Goal: Navigation & Orientation: Find specific page/section

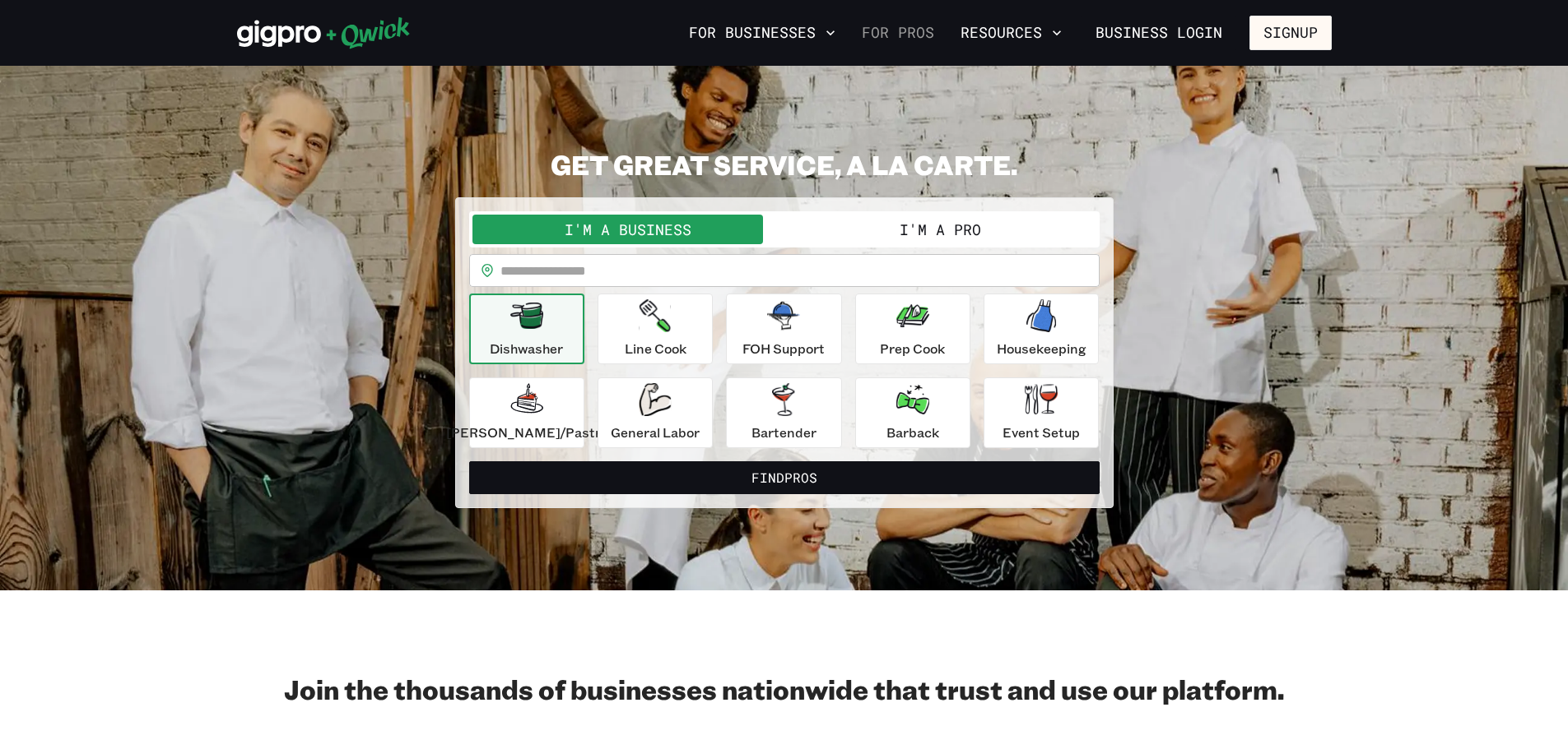
click at [899, 23] on link "For Pros" at bounding box center [898, 33] width 86 height 28
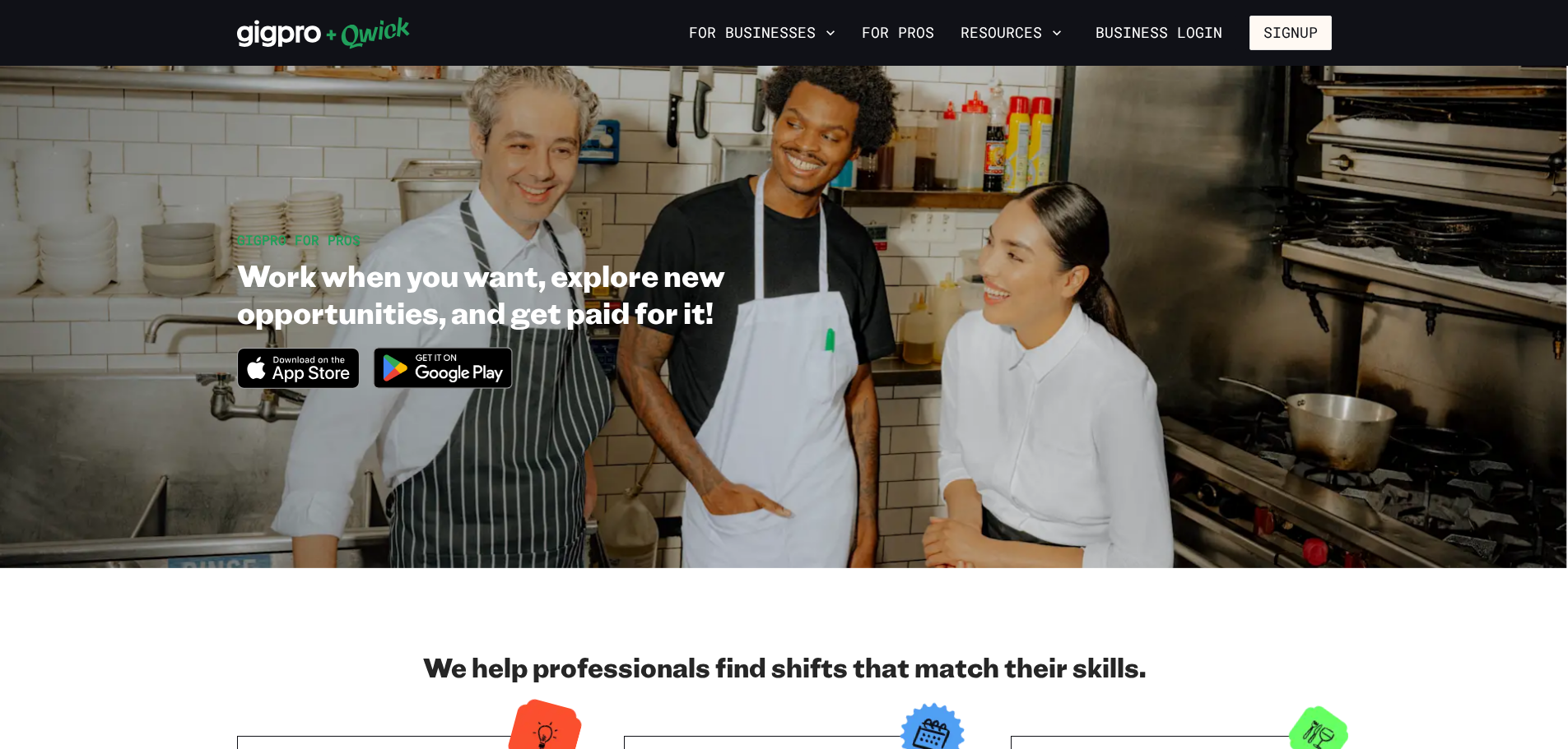
click at [1213, 243] on div "GIGPRO FOR PROS Work when you want, explore new opportunities, and get paid for…" at bounding box center [785, 317] width 1095 height 174
click at [918, 28] on link "For Pros" at bounding box center [898, 33] width 86 height 28
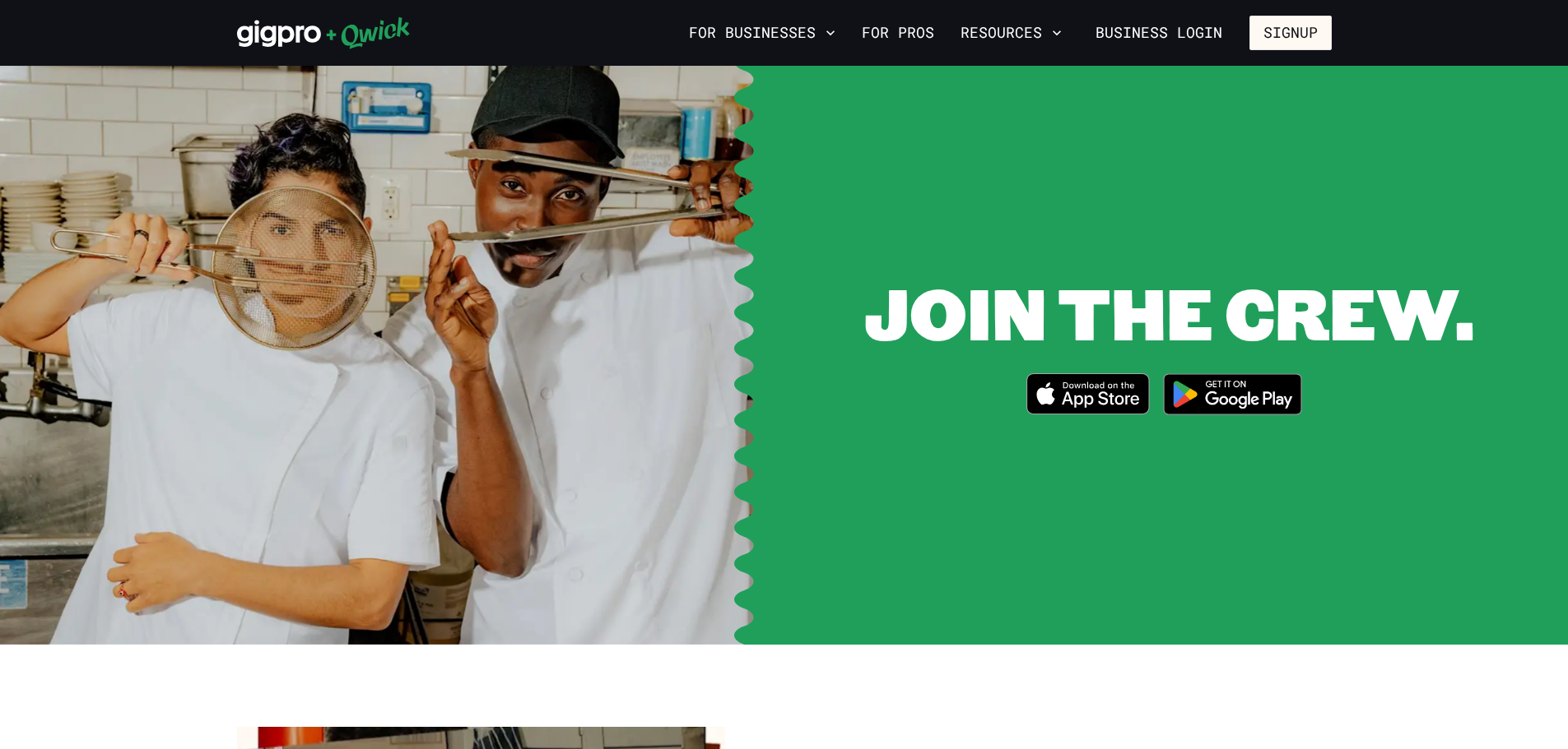
scroll to position [1683, 0]
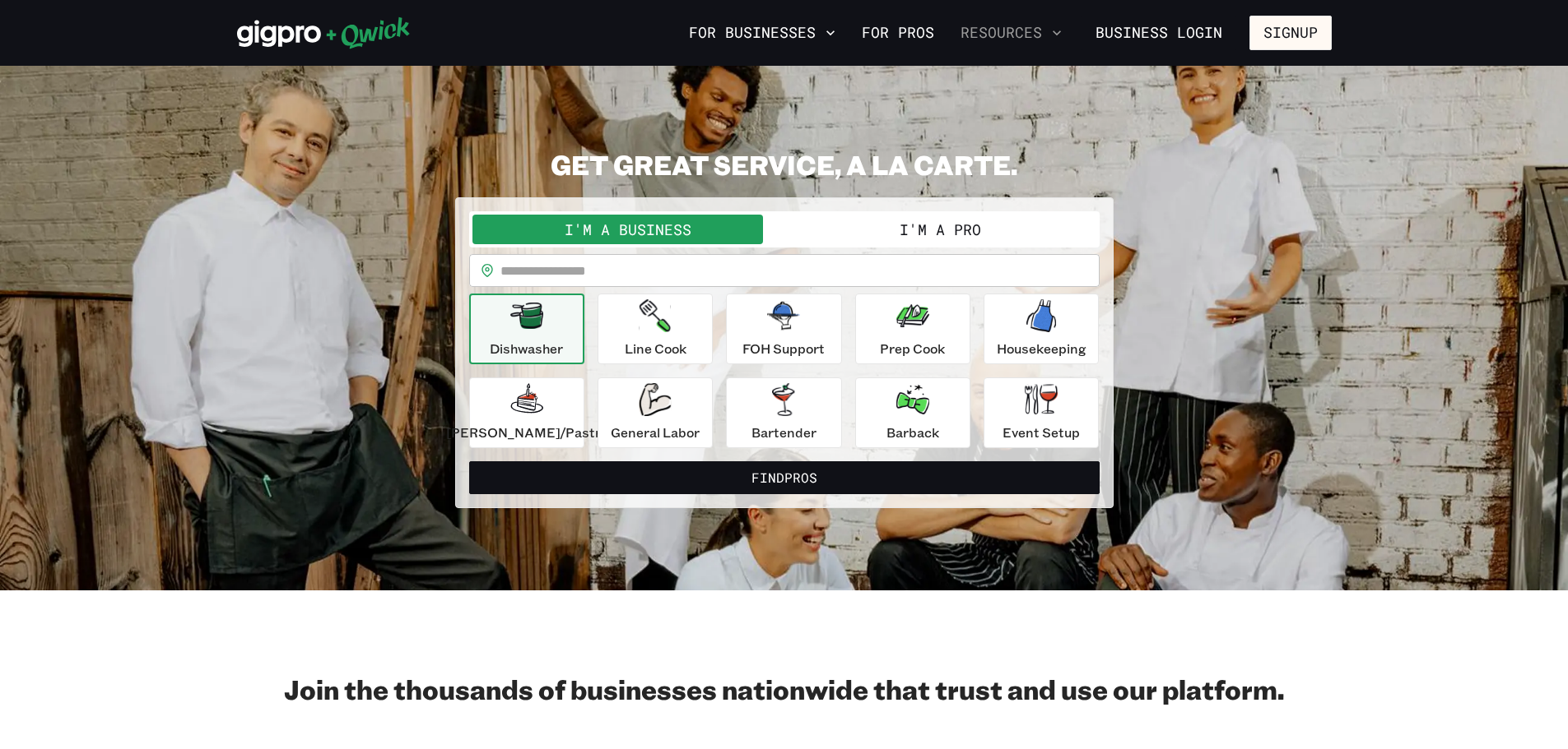
click at [991, 34] on button "Resources" at bounding box center [1011, 33] width 115 height 28
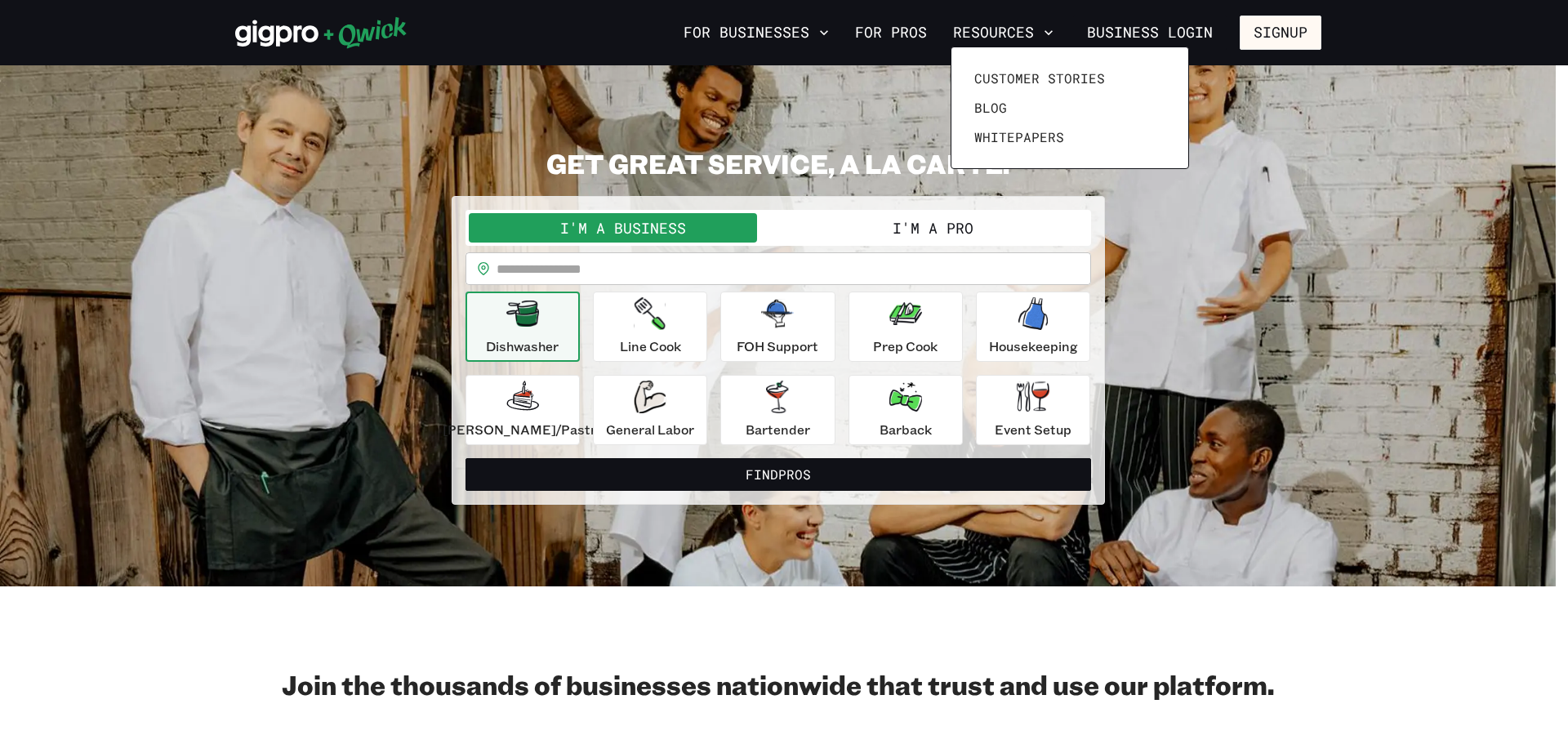
click at [1130, 27] on div at bounding box center [784, 372] width 1568 height 744
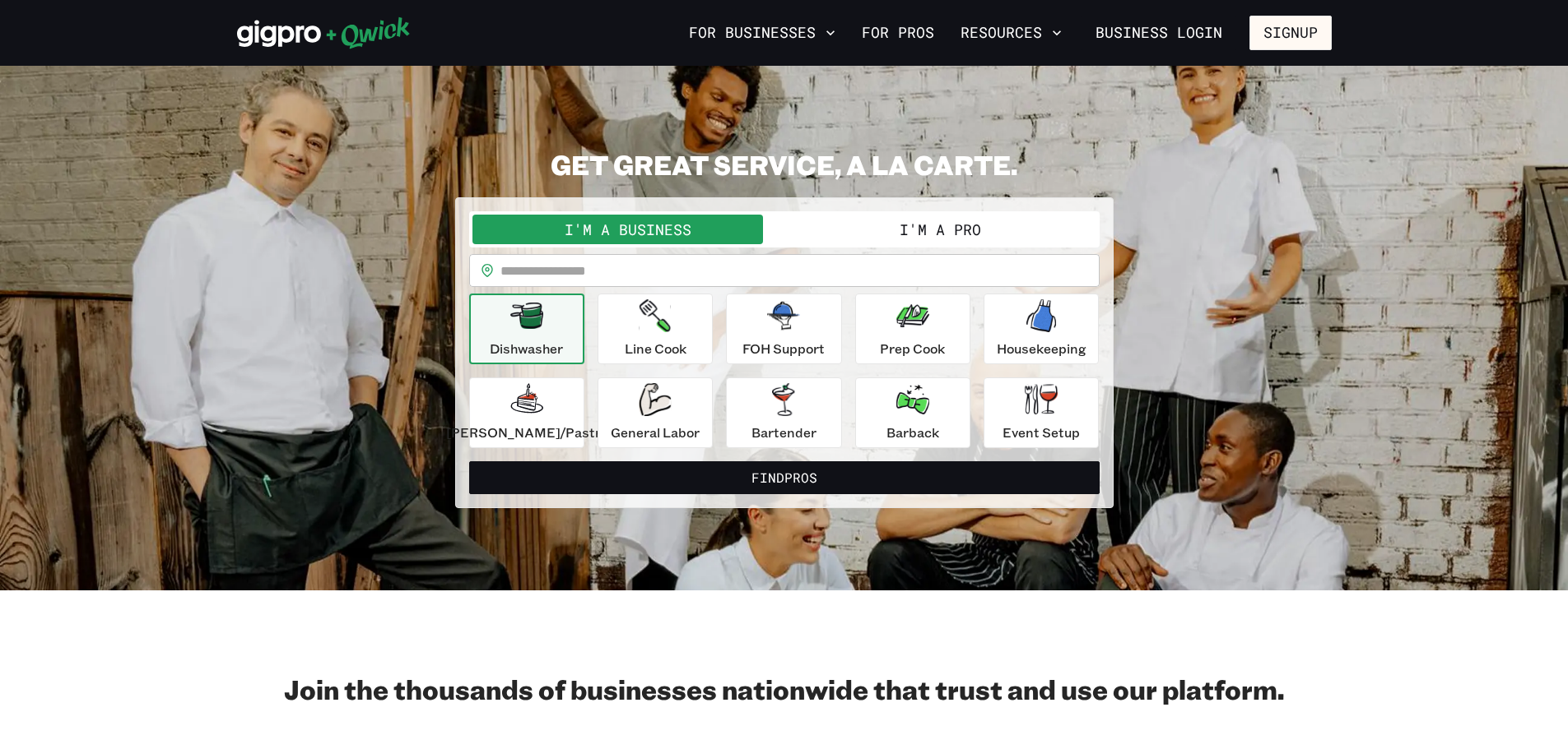
click at [1138, 27] on link "Business Login" at bounding box center [1159, 33] width 155 height 35
